Goal: Task Accomplishment & Management: Manage account settings

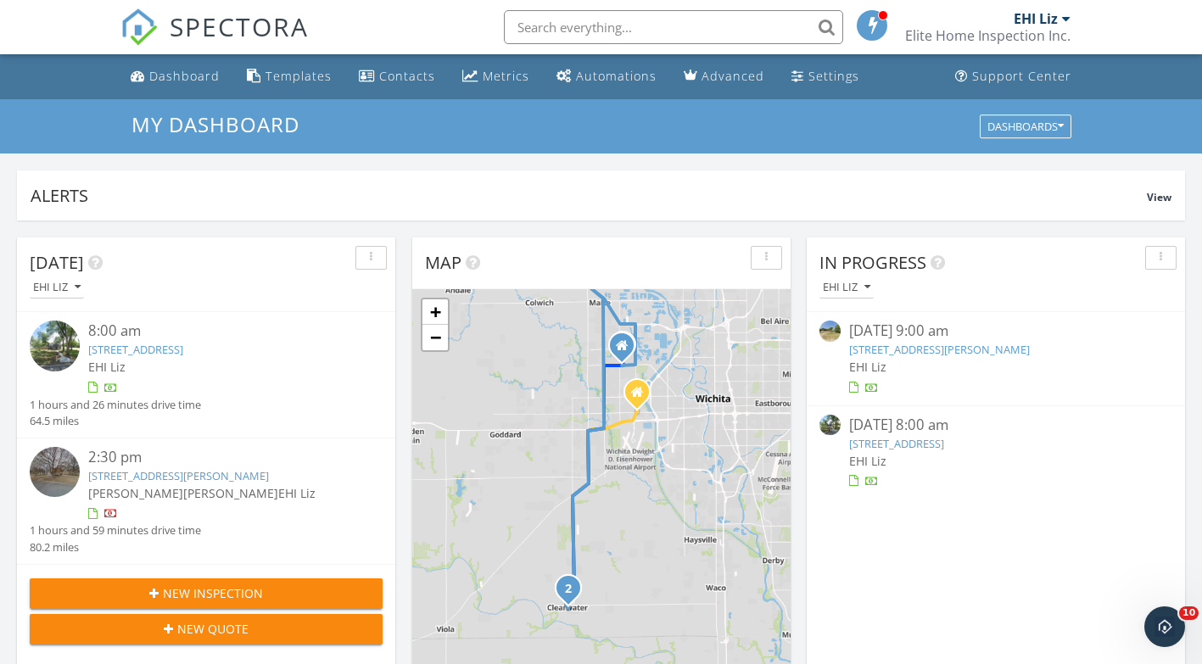
click at [165, 76] on div "Dashboard" at bounding box center [184, 76] width 70 height 16
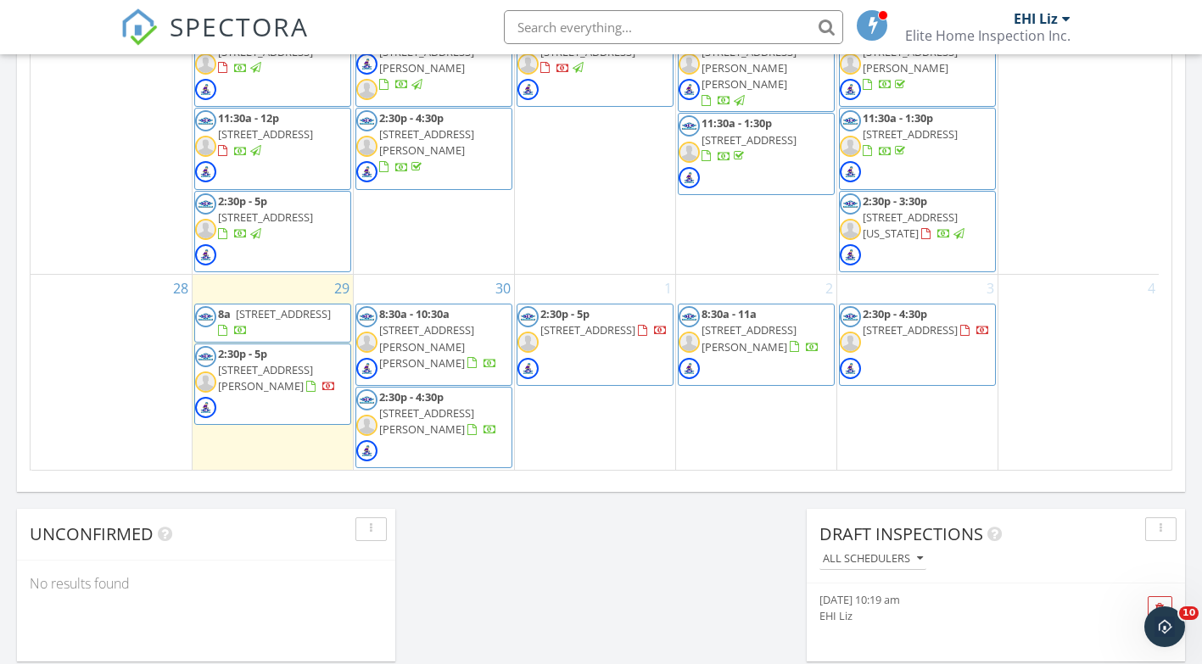
scroll to position [1096, 0]
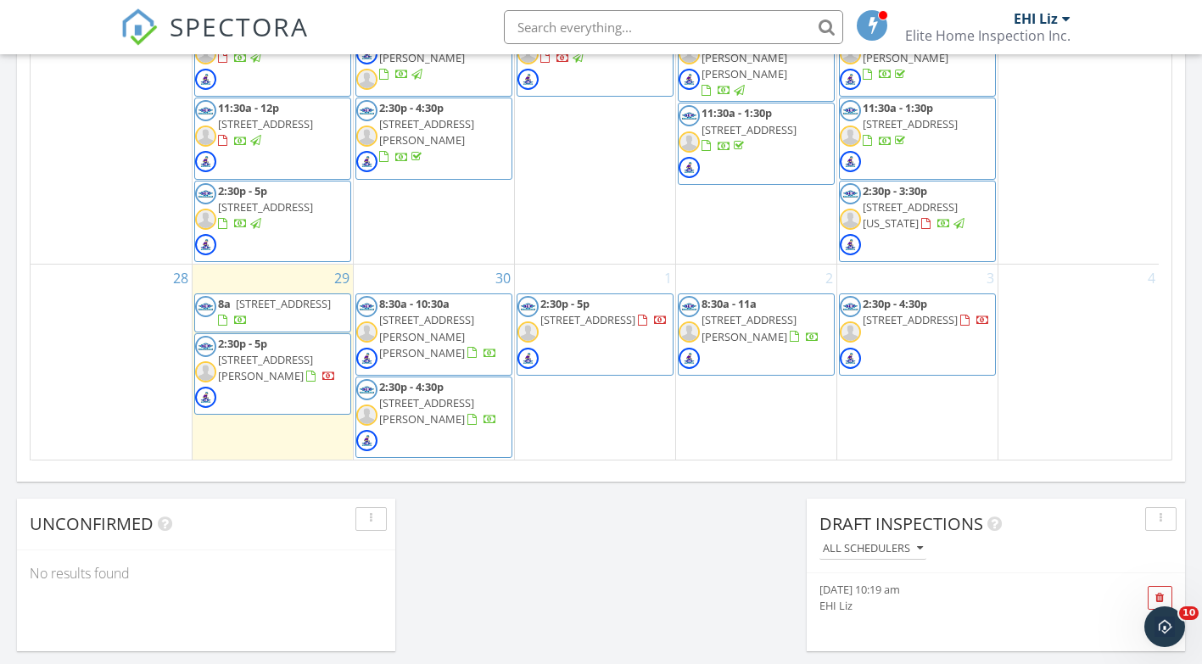
click at [947, 322] on body "SPECTORA EHI Liz Elite Home Inspection Inc. Role: Inspector Change Role Dashboa…" at bounding box center [601, 97] width 1202 height 2386
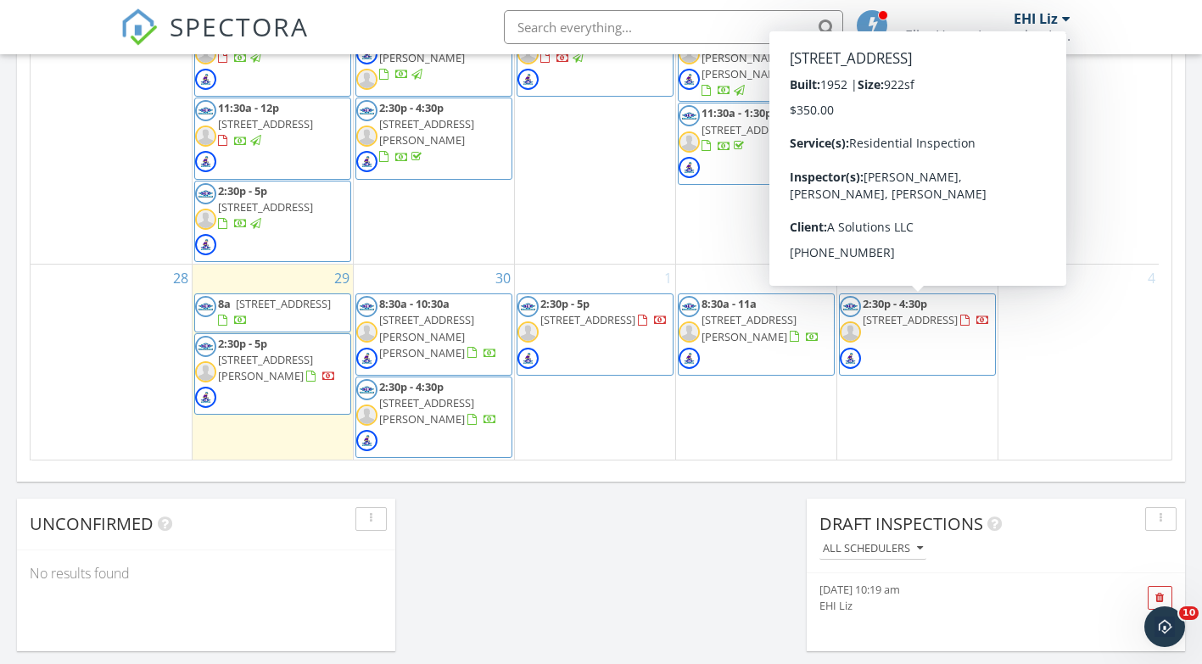
click at [904, 324] on span "[STREET_ADDRESS]" at bounding box center [910, 319] width 95 height 15
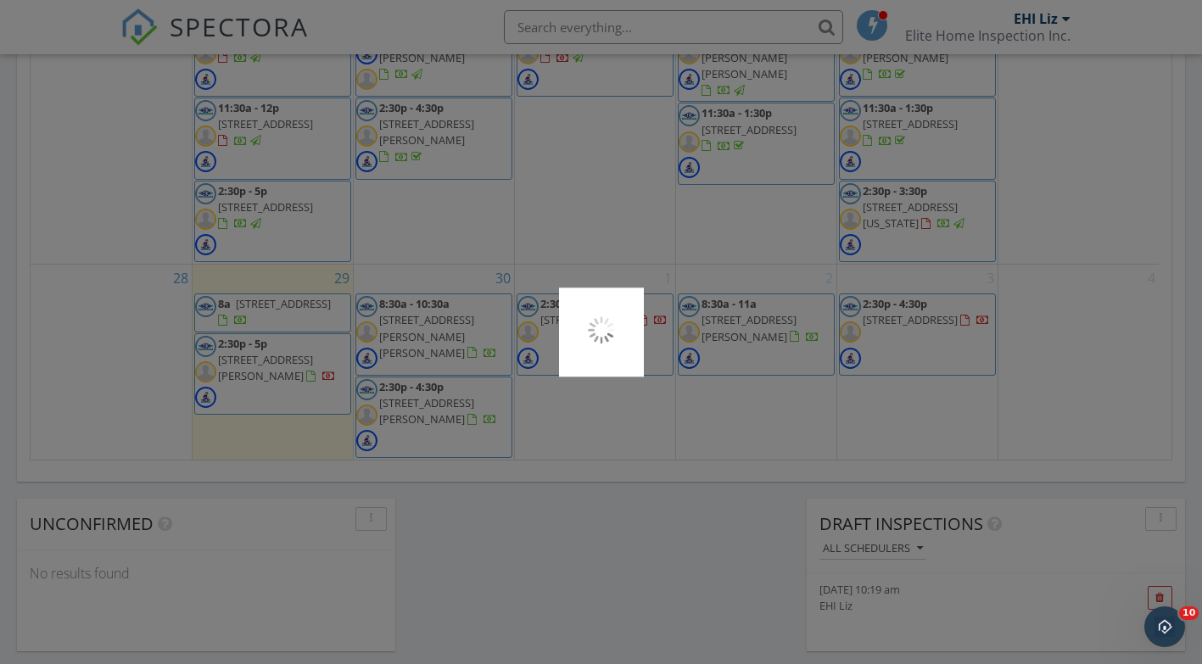
click at [904, 324] on div at bounding box center [601, 332] width 1202 height 664
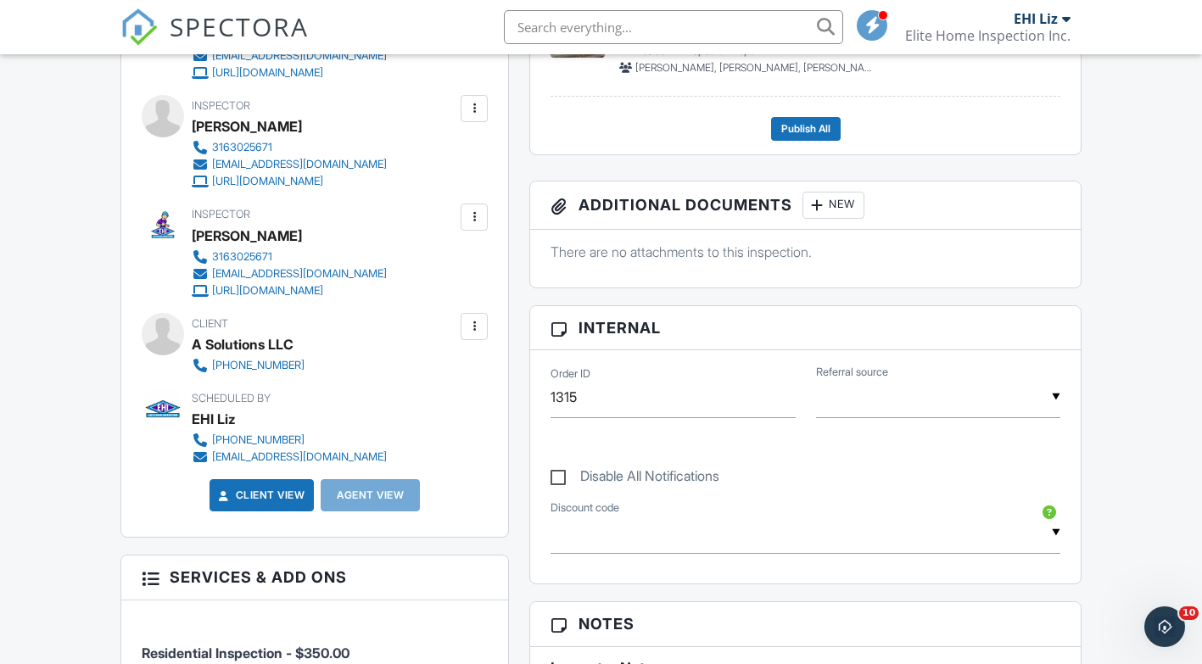
scroll to position [594, 0]
